Goal: Find specific page/section: Find specific page/section

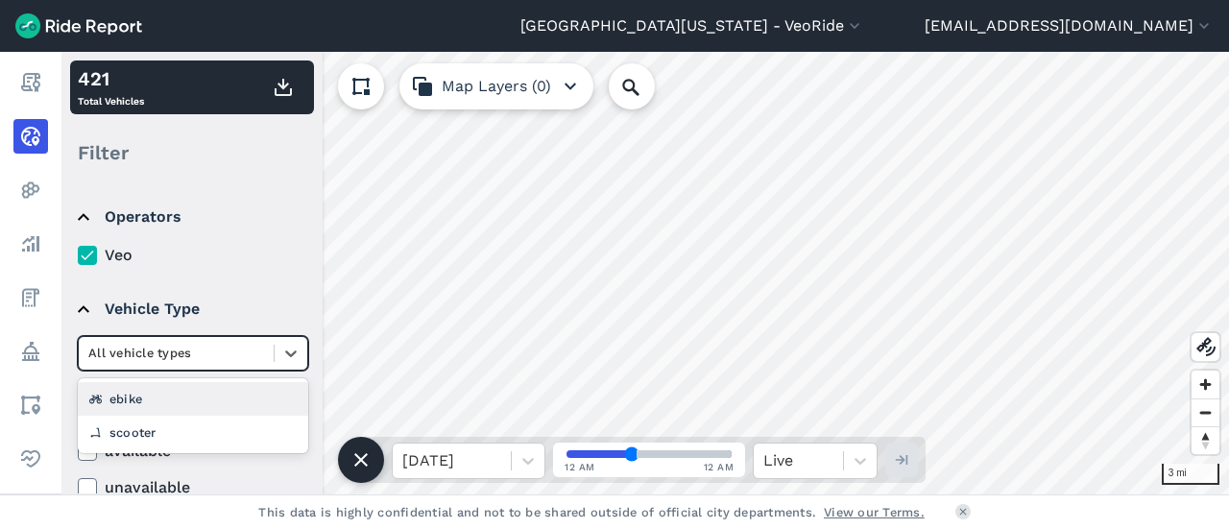
click at [157, 346] on div at bounding box center [176, 353] width 176 height 22
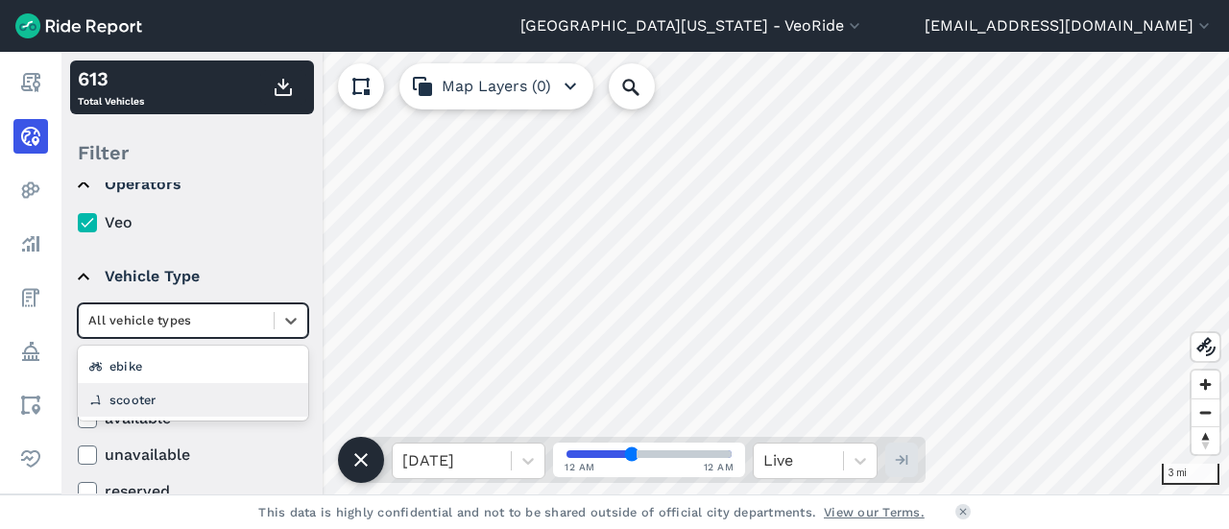
scroll to position [63, 0]
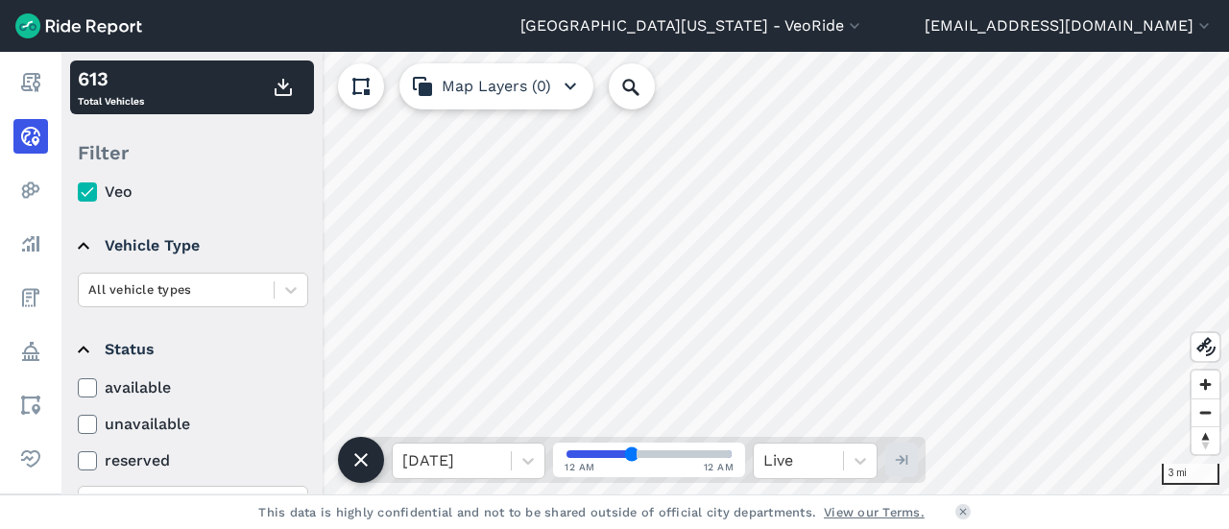
click at [267, 202] on label "Veo" at bounding box center [193, 192] width 230 height 23
click at [78, 193] on input "Veo" at bounding box center [78, 187] width 0 height 12
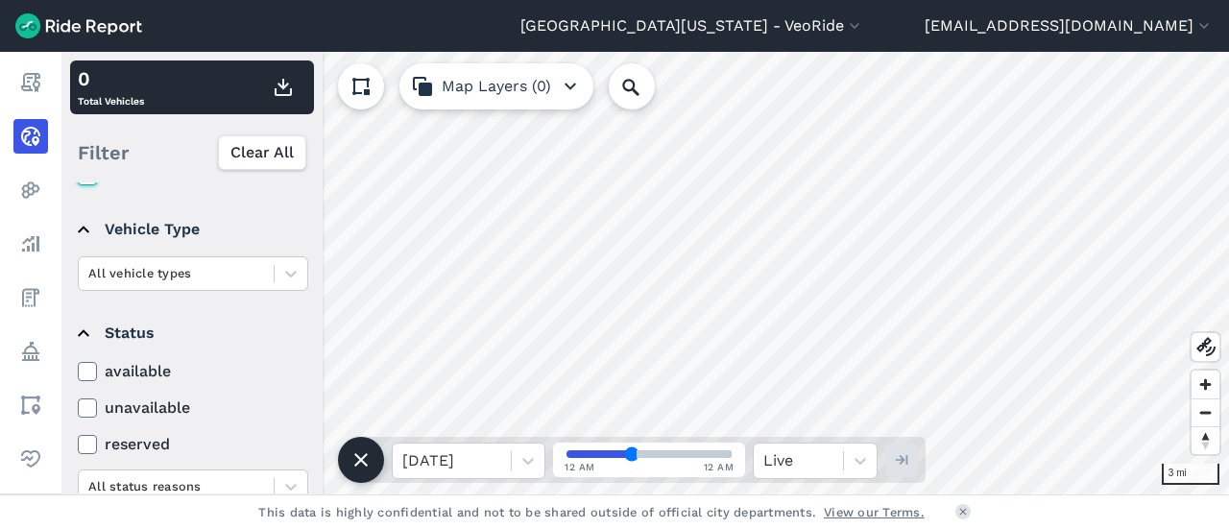
scroll to position [0, 0]
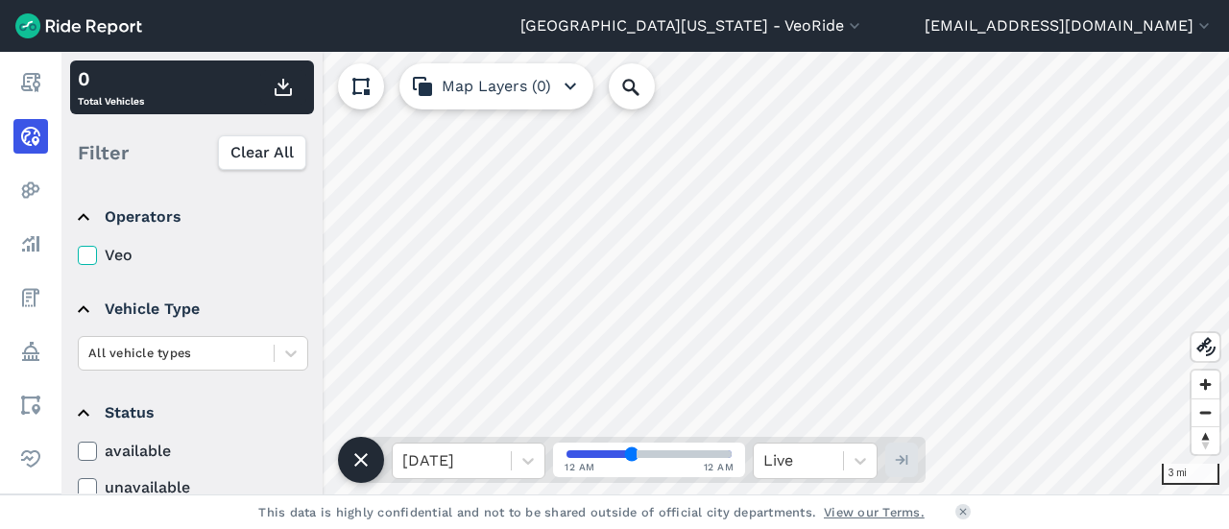
click at [86, 252] on icon at bounding box center [87, 255] width 17 height 19
click at [78, 252] on input "Veo" at bounding box center [78, 250] width 0 height 12
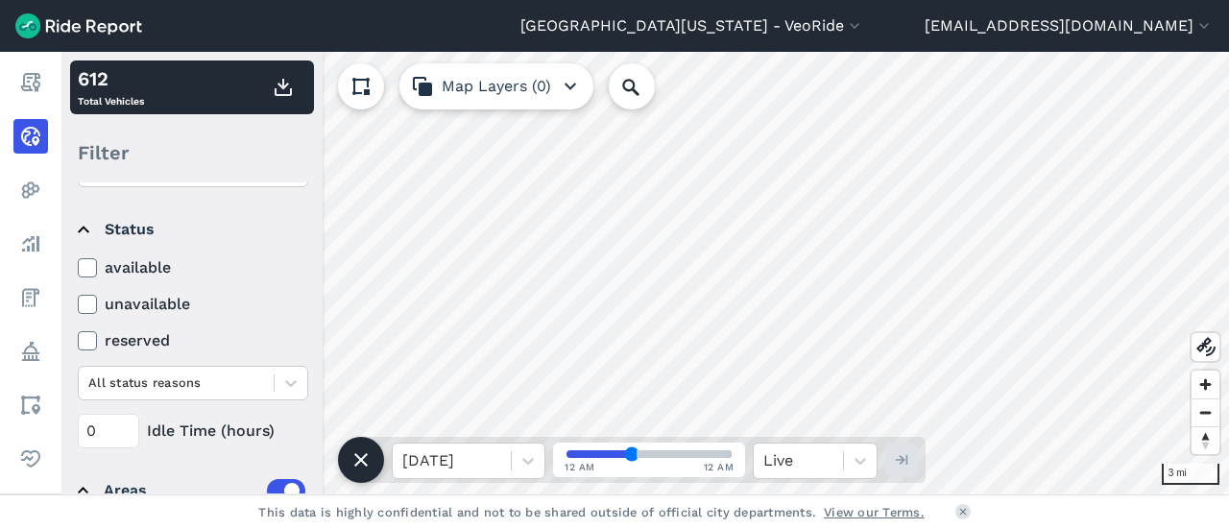
scroll to position [192, 0]
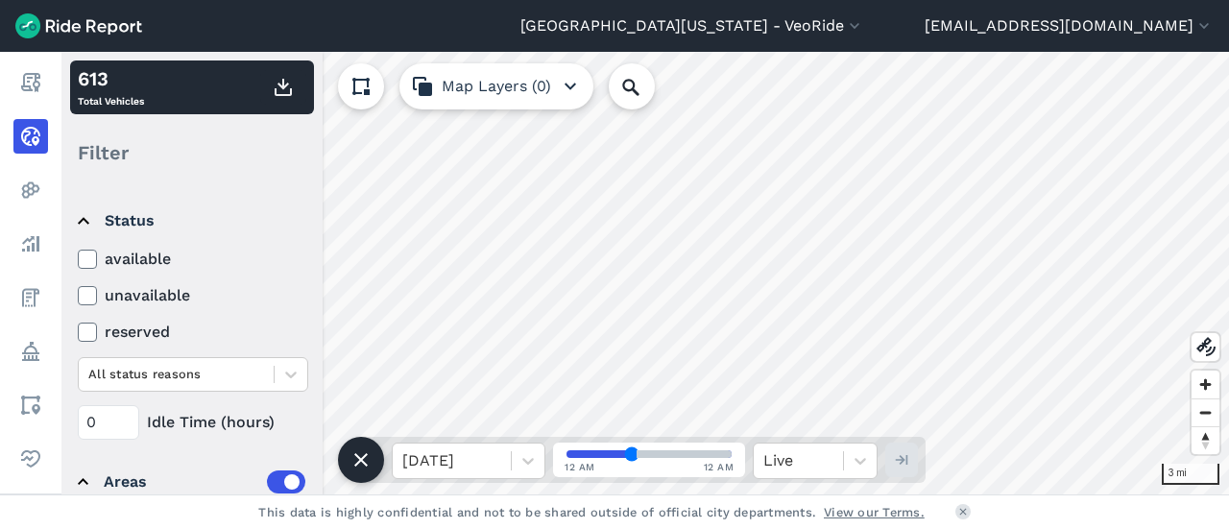
click at [88, 256] on icon at bounding box center [87, 259] width 17 height 19
click at [78, 256] on input "available" at bounding box center [78, 254] width 0 height 12
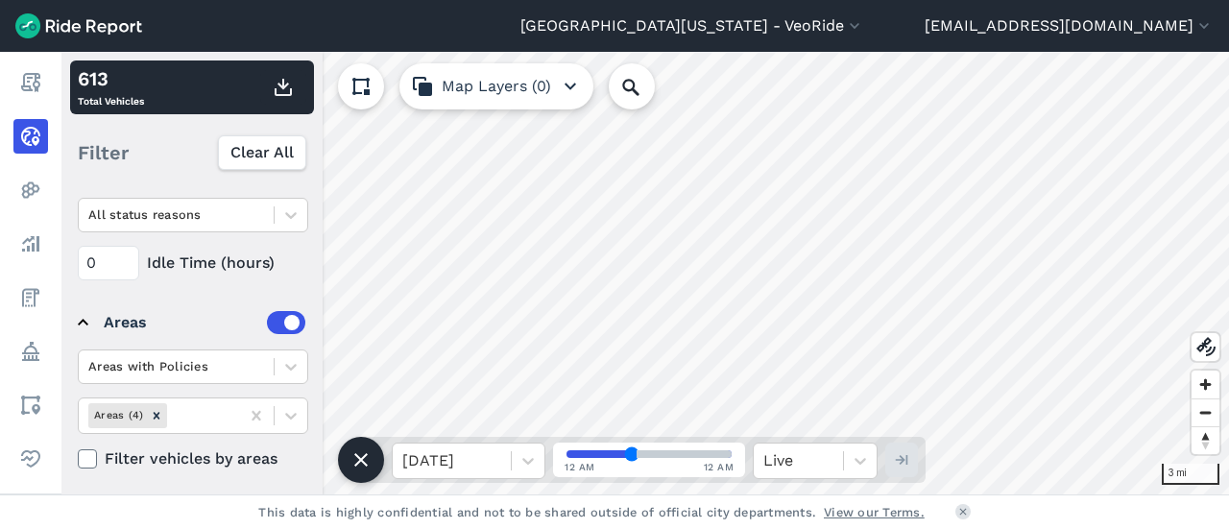
scroll to position [351, 0]
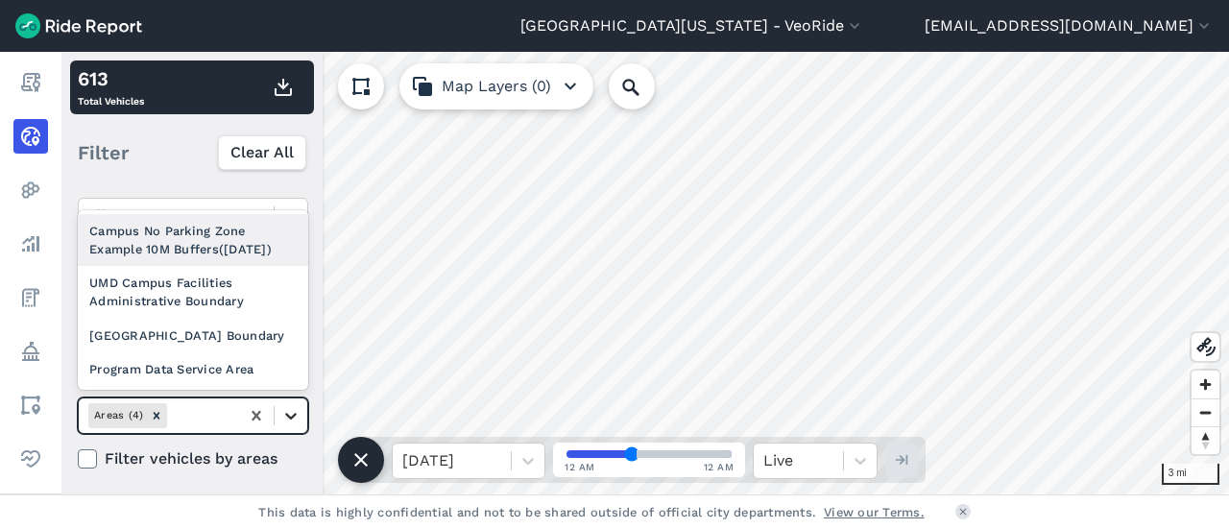
click at [287, 422] on icon at bounding box center [290, 415] width 19 height 19
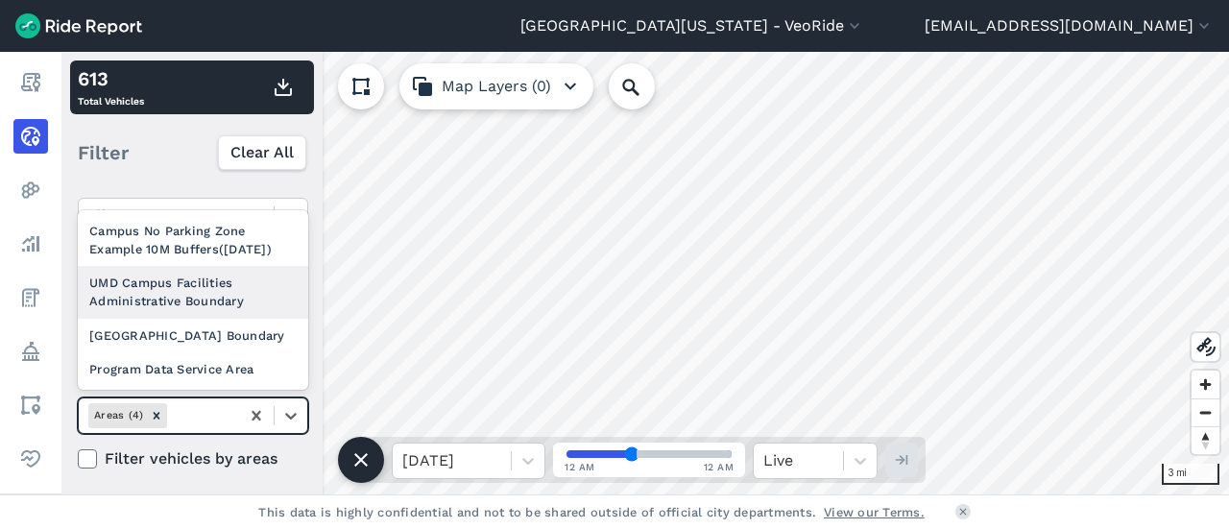
click at [200, 274] on div "UMD Campus Facilities Administrative Boundary" at bounding box center [193, 292] width 230 height 52
